Goal: Find specific page/section

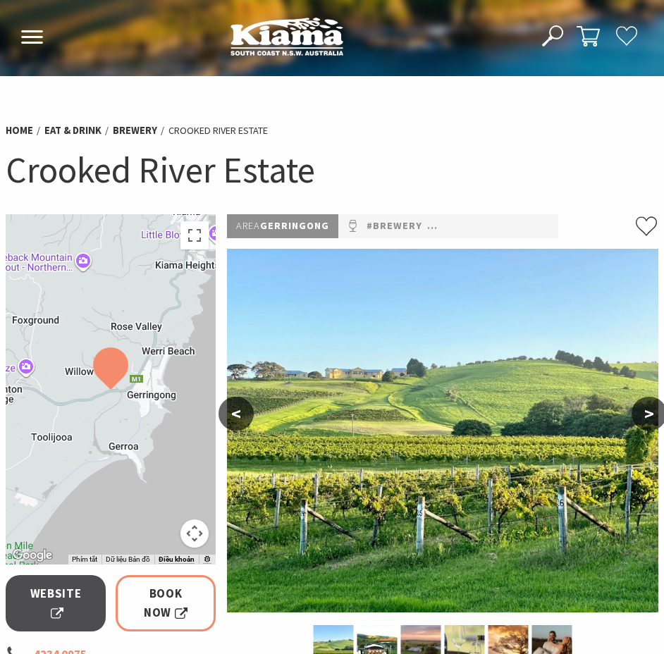
drag, startPoint x: 398, startPoint y: 135, endPoint x: 386, endPoint y: 20, distance: 114.8
click at [398, 117] on div "Home Eat & Drink brewery Crooked River Estate Crooked River Estate" at bounding box center [332, 164] width 664 height 102
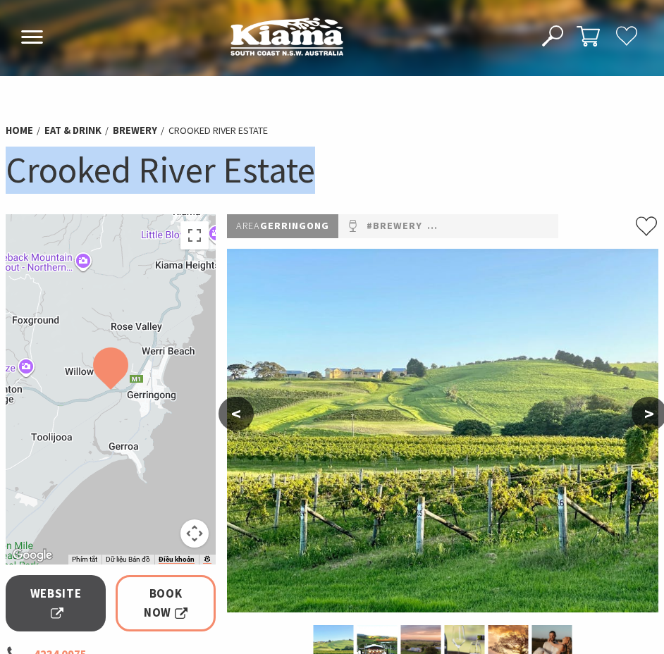
drag, startPoint x: 13, startPoint y: 169, endPoint x: 372, endPoint y: 174, distance: 359.6
click at [372, 174] on h1 "Crooked River Estate" at bounding box center [332, 170] width 653 height 47
copy h1 "Crooked River Estate"
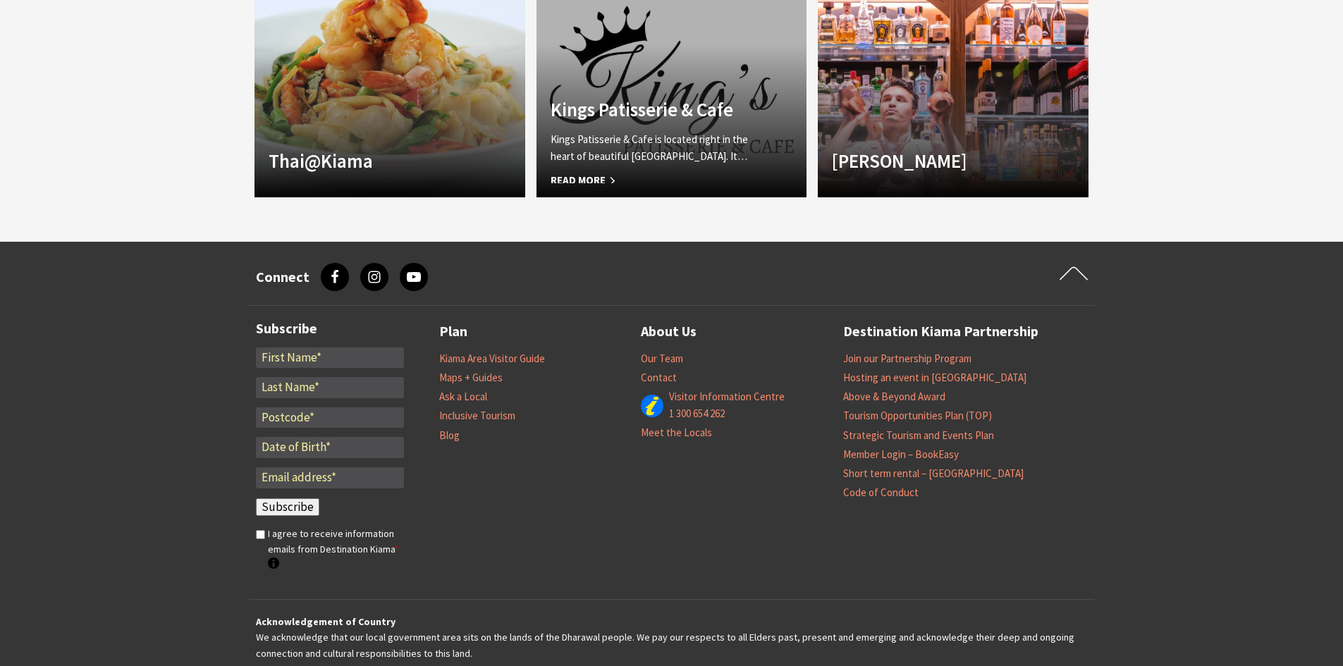
scroll to position [1720, 0]
